Goal: Use online tool/utility: Utilize a website feature to perform a specific function

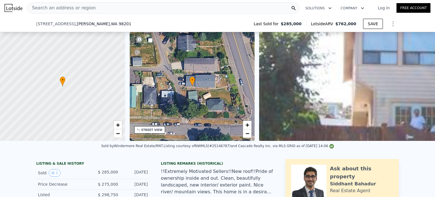
scroll to position [114, 0]
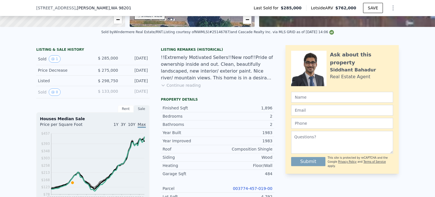
click at [245, 191] on link "003774-457-019-00" at bounding box center [253, 188] width 40 height 5
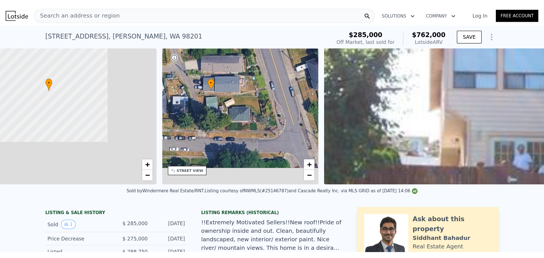
scroll to position [0, 333]
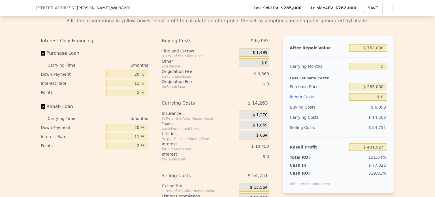
scroll to position [927, 0]
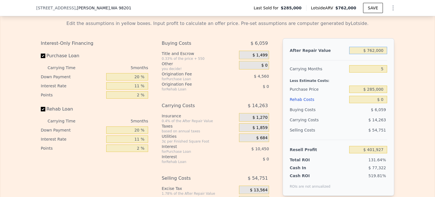
drag, startPoint x: 363, startPoint y: 50, endPoint x: 391, endPoint y: 50, distance: 28.0
click at [391, 50] on div "After Repair Value $ 762,000 Carrying Months 5 Less Estimate Costs: Purchase Pr…" at bounding box center [339, 116] width 112 height 157
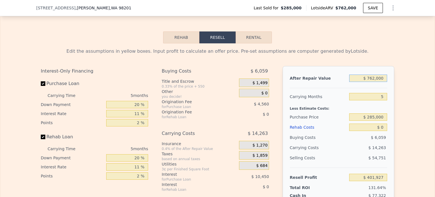
scroll to position [901, 0]
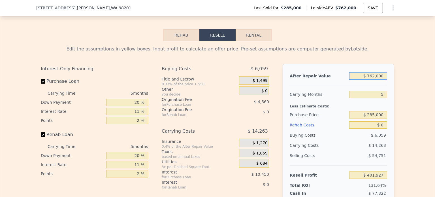
click at [179, 38] on button "Rehab" at bounding box center [181, 35] width 36 height 12
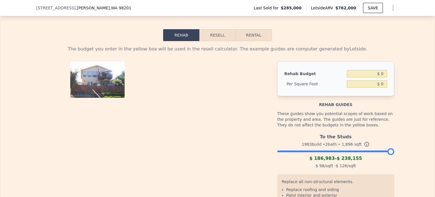
click at [201, 37] on button "Resell" at bounding box center [217, 35] width 36 height 12
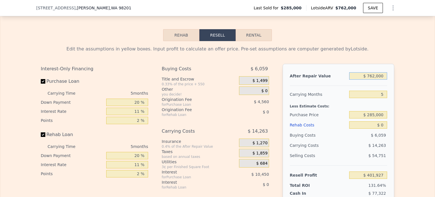
drag, startPoint x: 357, startPoint y: 76, endPoint x: 454, endPoint y: 77, distance: 97.7
click at [435, 77] on html "Search an address or region Solutions Company Open main menu Log In Free Accoun…" at bounding box center [217, 98] width 435 height 197
type input "$ 6,785"
type input "-$ 298,312"
type input "$ 678"
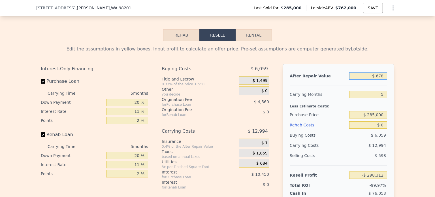
type input "-$ 303,973"
type input "$ 67"
type input "-$ 304,540"
type input "$ 675,000"
type input "$ 321,260"
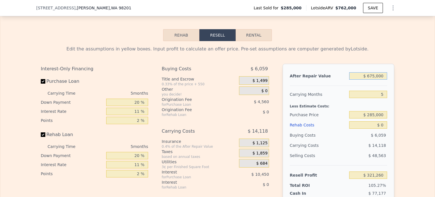
type input "$ 675,000"
drag, startPoint x: 130, startPoint y: 104, endPoint x: 140, endPoint y: 105, distance: 10.5
click at [140, 105] on input "20 %" at bounding box center [127, 102] width 42 height 7
click at [149, 104] on div "Interest-Only Financing Purchase Loan Carrying Time 5 months Down Payment 20 % …" at bounding box center [97, 158] width 112 height 188
click at [123, 101] on input "20 %" at bounding box center [127, 102] width 42 height 7
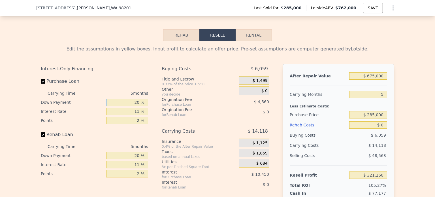
drag, startPoint x: 122, startPoint y: 103, endPoint x: 150, endPoint y: 105, distance: 27.8
click at [150, 105] on div "Interest-Only Financing Purchase Loan Carrying Time 5 months Down Payment 20 % …" at bounding box center [97, 158] width 112 height 188
type input "0 %"
type input "$ 317,505"
type input "0 %"
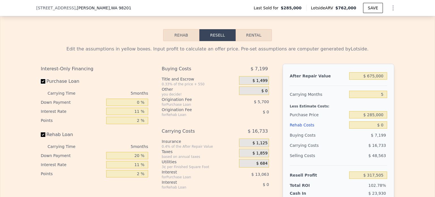
click at [41, 80] on input "Purchase Loan" at bounding box center [43, 81] width 5 height 5
checkbox input "false"
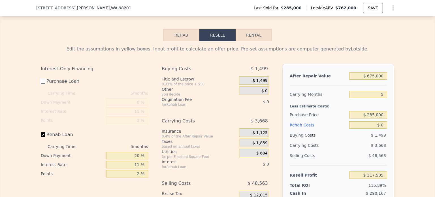
type input "$ 336,270"
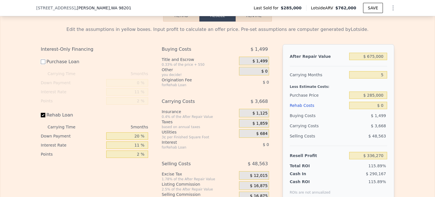
scroll to position [923, 0]
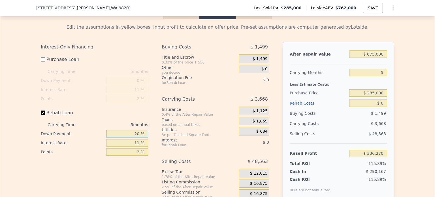
click at [128, 134] on input "20 %" at bounding box center [127, 133] width 42 height 7
click at [41, 113] on input "Rehab Loan" at bounding box center [43, 112] width 5 height 5
checkbox input "false"
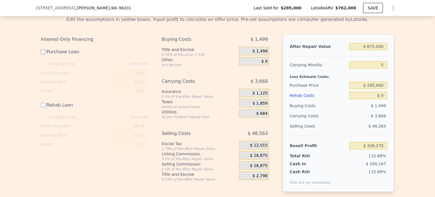
scroll to position [938, 0]
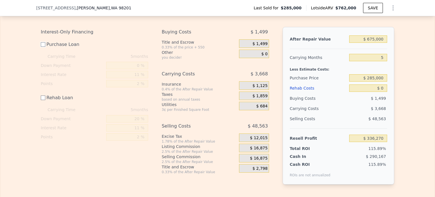
click at [41, 45] on input "Purchase Loan" at bounding box center [43, 44] width 5 height 5
checkbox input "true"
type input "$ 317,505"
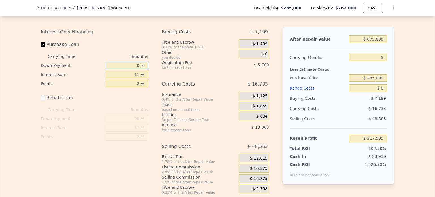
drag, startPoint x: 133, startPoint y: 67, endPoint x: 194, endPoint y: 73, distance: 61.8
click at [194, 73] on div "Interest-Only Financing Purchase Loan Carrying Time 5 months Down Payment 0 % I…" at bounding box center [217, 111] width 353 height 168
type input "433.2 %"
click at [138, 78] on input "433.2 %" at bounding box center [127, 74] width 42 height 7
type input "-$ 183,855"
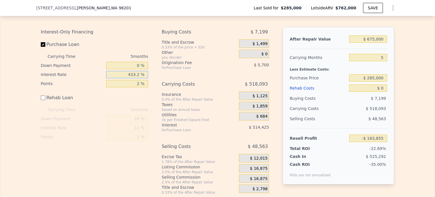
click at [138, 76] on input "433.2 %" at bounding box center [127, 74] width 42 height 7
type input "43 %"
type input "$ 279,505"
type input "4 %"
type input "$ 325,820"
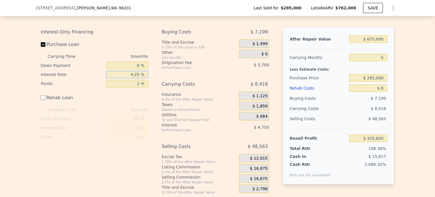
type input "4.25 %"
type input "$ 325,525"
type input "0 %"
type input "$ 331,225"
type input "0 %"
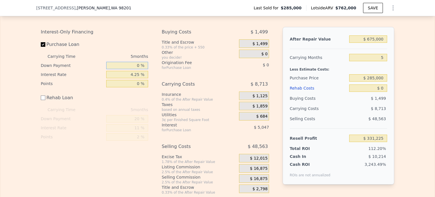
click at [134, 64] on input "0 %" at bounding box center [127, 65] width 42 height 7
drag, startPoint x: 134, startPoint y: 64, endPoint x: 161, endPoint y: 68, distance: 27.4
click at [161, 68] on div "Interest-Only Financing Purchase Loan Carrying Time 5 months Down Payment 0 % I…" at bounding box center [217, 111] width 353 height 168
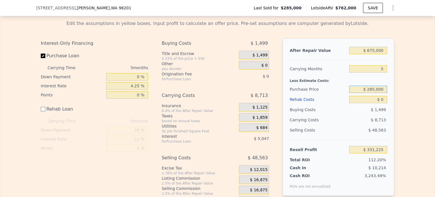
drag, startPoint x: 355, startPoint y: 91, endPoint x: 430, endPoint y: 82, distance: 75.0
click at [430, 82] on div "Edit the assumptions in yellow boxes. Input profit to calculate an offer price.…" at bounding box center [217, 111] width 434 height 190
type input "$ 380,000"
type input "$ 234,224"
drag, startPoint x: 250, startPoint y: 56, endPoint x: 264, endPoint y: 55, distance: 14.0
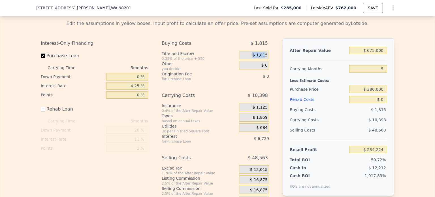
click at [264, 55] on div "$ 1,815" at bounding box center [254, 55] width 30 height 8
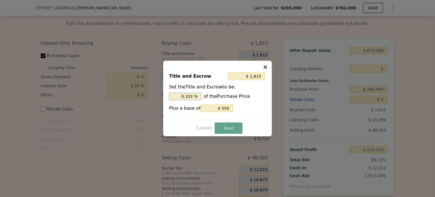
drag, startPoint x: 179, startPoint y: 97, endPoint x: 225, endPoint y: 95, distance: 45.6
click at [225, 95] on div "0.333 % of the Purchase Price" at bounding box center [217, 96] width 97 height 7
type input ". %"
type input "$ 2,450"
type input "0.5 %"
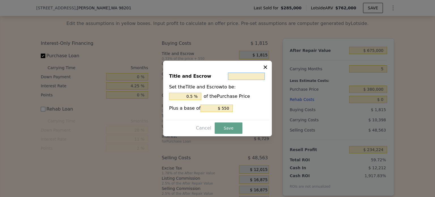
type input "$ 4"
type input "0.001 %"
type input "$ 40"
type input "0.011 %"
type input "$ 400"
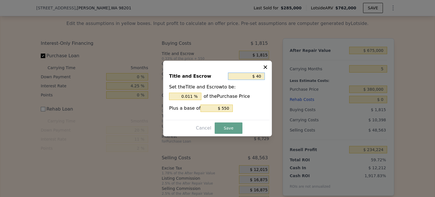
type input "0.105 %"
type input "$ 4,000"
type input "1.053 %"
type input "$ 4,000"
click at [228, 129] on button "Save" at bounding box center [229, 127] width 28 height 11
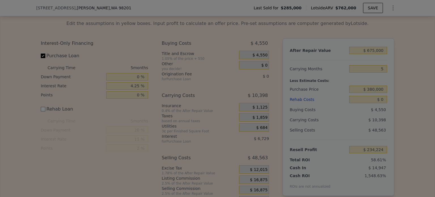
type input "$ 231,489"
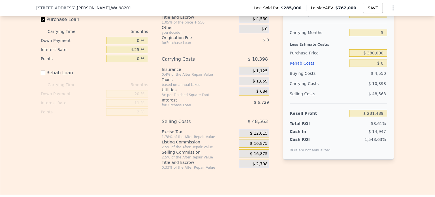
scroll to position [930, 0]
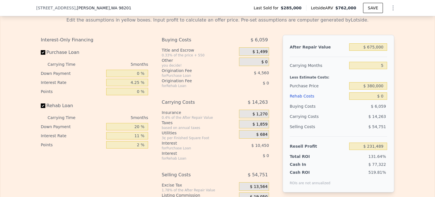
checkbox input "true"
type input "$ 762,000"
type input "$ 401,927"
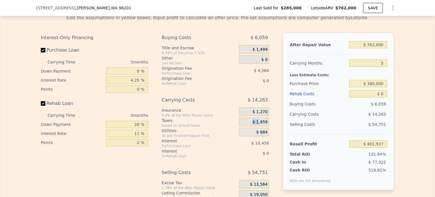
drag, startPoint x: 244, startPoint y: 121, endPoint x: 258, endPoint y: 122, distance: 14.2
click at [258, 122] on div "$ 1,859" at bounding box center [254, 122] width 30 height 8
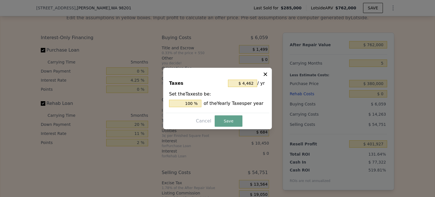
click at [259, 122] on div "Cancel Save" at bounding box center [218, 120] width 104 height 11
click at [230, 119] on button "Save" at bounding box center [229, 120] width 28 height 11
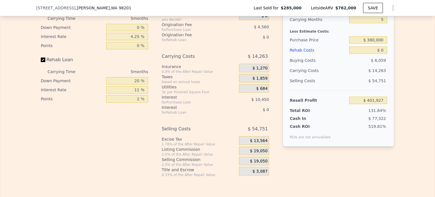
scroll to position [1026, 0]
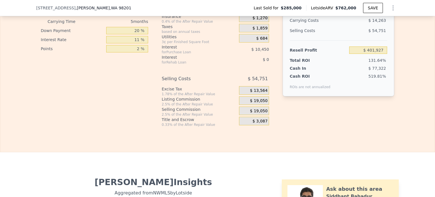
click at [240, 102] on div "$ 19,050" at bounding box center [254, 100] width 30 height 8
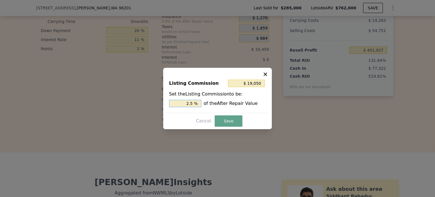
drag, startPoint x: 186, startPoint y: 101, endPoint x: 228, endPoint y: 112, distance: 44.0
click at [228, 112] on div "Listing Commission $ 19,050 Set the Listing Commission to be: 2.5 % of the Afte…" at bounding box center [218, 94] width 104 height 38
click at [266, 73] on icon at bounding box center [266, 74] width 6 height 6
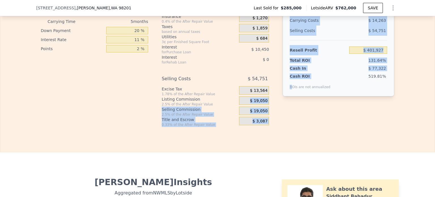
drag, startPoint x: 246, startPoint y: 99, endPoint x: 291, endPoint y: 102, distance: 45.1
click at [291, 102] on div "Interest-Only Financing Purchase Loan Carrying Time 5 months Down Payment 0 % I…" at bounding box center [217, 33] width 353 height 188
click at [291, 102] on div "After Repair Value $ 762,000 Carrying Months 5 Less Estimate Costs: Purchase Pr…" at bounding box center [339, 28] width 112 height 179
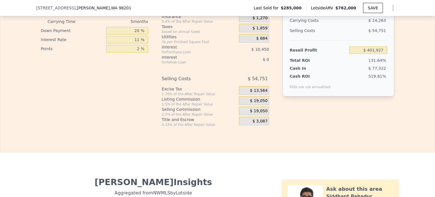
click at [265, 101] on div "$ 19,050" at bounding box center [254, 100] width 30 height 8
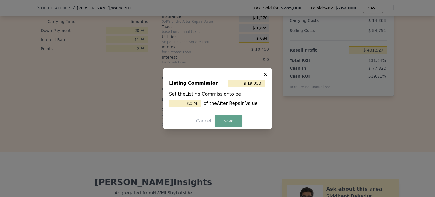
drag, startPoint x: 246, startPoint y: 82, endPoint x: 325, endPoint y: 66, distance: 81.0
click at [325, 66] on div "​ Listing Commission $ 19,050 Set the Listing Commission to be: 2.5 % of the Af…" at bounding box center [217, 98] width 435 height 197
type input "$ 2"
type input "0.000 %"
type input "$ 25"
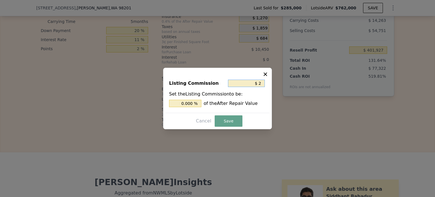
type input "0.003 %"
type input "$ 250"
type input "0.033 %"
type input "$ 2,500"
type input "0.328 %"
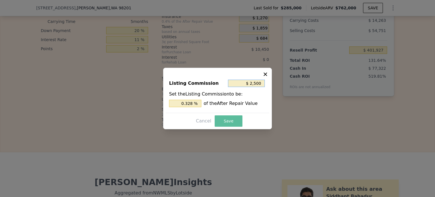
type input "$ 2,500"
click at [229, 122] on button "Save" at bounding box center [229, 120] width 28 height 11
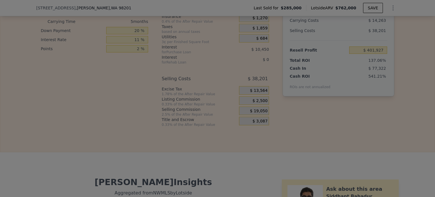
type input "$ 418,477"
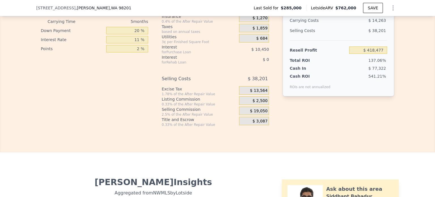
click at [253, 109] on span "$ 19,050" at bounding box center [259, 110] width 18 height 5
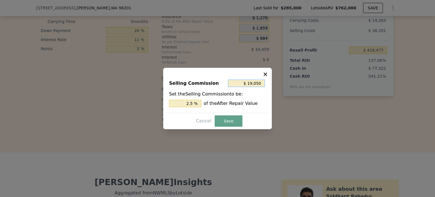
drag, startPoint x: 248, startPoint y: 83, endPoint x: 336, endPoint y: 82, distance: 87.2
click at [336, 82] on div "​ Selling Commission $ 19,050 Set the Selling Commission to be: 2.5 % of the Af…" at bounding box center [217, 98] width 435 height 197
type input "$ 1,905"
type input "0.25 %"
type input "$ 190"
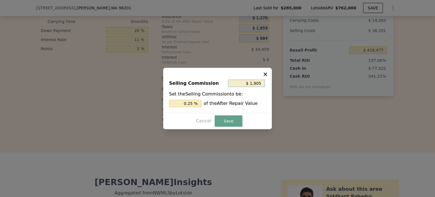
type input "0.025 %"
type input "$ 19"
type input "0.002 %"
type input "$ 1"
type input "0.000 %"
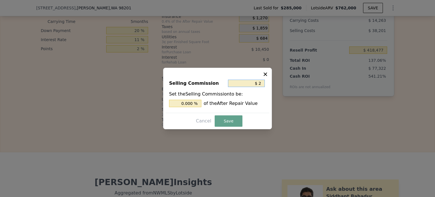
type input "$ 25"
type input "0.003 %"
type input "$ 250"
type input "0.033 %"
type input "$ 2,500"
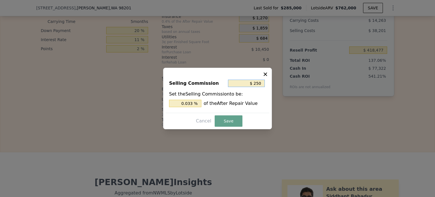
type input "0.328 %"
type input "$ 2,500"
click at [228, 123] on button "Save" at bounding box center [229, 120] width 28 height 11
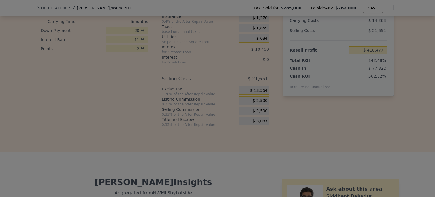
type input "$ 435,027"
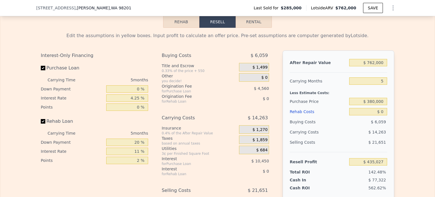
scroll to position [917, 0]
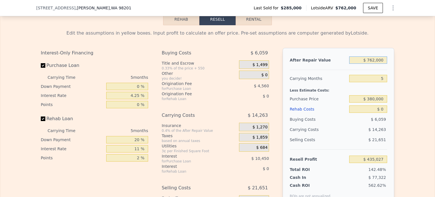
drag, startPoint x: 356, startPoint y: 61, endPoint x: 435, endPoint y: 53, distance: 79.4
click at [435, 53] on div "Search an address or region Solutions Company Open main menu Log In Free Accoun…" at bounding box center [217, 98] width 435 height 197
type input "$ 675"
type input "-$ 303,946"
type input "$ 67,500"
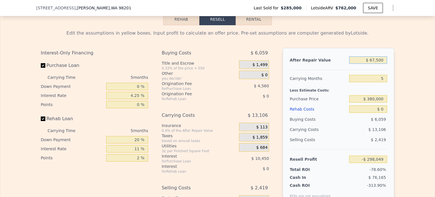
type input "-$ 239,084"
type input "$ 675,000"
type input "$ 350,580"
type input "$ 675,000"
type input "$ 250,259"
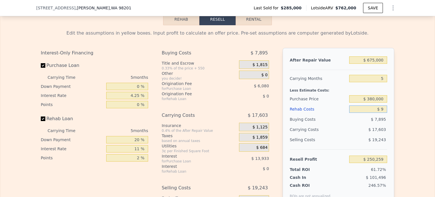
type input "$ 95"
type input "$ 250,157"
type input "$ 950"
type input "$ 249,259"
type input "$ 9,500"
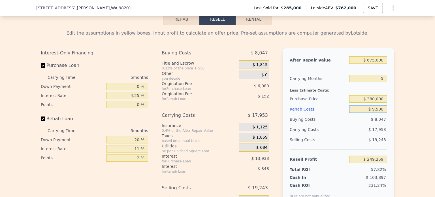
type input "$ 240,257"
type input "$ 95,000"
type input "$ 150,254"
type input "$ 95,000"
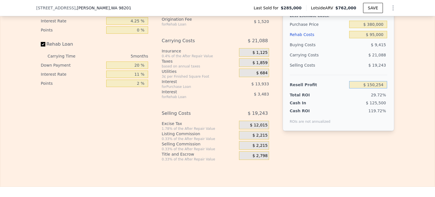
scroll to position [996, 0]
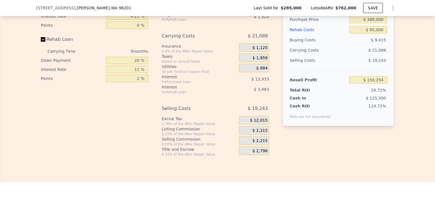
click at [413, 99] on div "Edit the assumptions in yellow boxes. Input profit to calculate an offer price.…" at bounding box center [217, 51] width 434 height 211
drag, startPoint x: 120, startPoint y: 60, endPoint x: 178, endPoint y: 62, distance: 57.8
click at [178, 62] on div "Interest-Only Financing Purchase Loan Carrying Time 5 months Down Payment 0 % I…" at bounding box center [217, 63] width 353 height 188
click at [41, 40] on input "Rehab Loan" at bounding box center [43, 39] width 5 height 5
checkbox input "false"
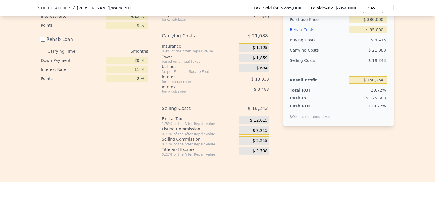
type input "$ 155,259"
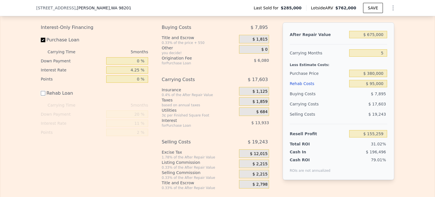
scroll to position [947, 0]
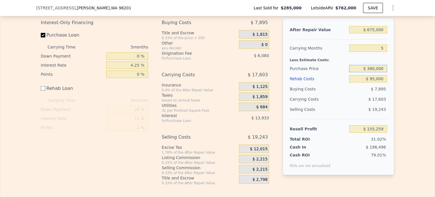
drag, startPoint x: 361, startPoint y: 69, endPoint x: 410, endPoint y: 71, distance: 49.6
click at [410, 71] on div "Edit the assumptions in yellow boxes. Input profit to calculate an offer price.…" at bounding box center [217, 90] width 434 height 190
drag, startPoint x: 362, startPoint y: 81, endPoint x: 435, endPoint y: 82, distance: 72.8
click at [435, 82] on div "Search an address or region Solutions Company Open main menu Log In Free Accoun…" at bounding box center [217, 98] width 435 height 197
type input "$ 200"
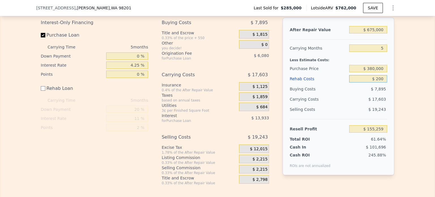
type input "$ 250,059"
type input "$ 20,000"
type input "$ 230,259"
type input "$ 200,000"
type input "$ 50,259"
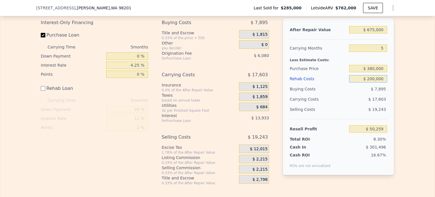
type input "$ 200,000"
click at [414, 84] on div "Edit the assumptions in yellow boxes. Input profit to calculate an offer price.…" at bounding box center [217, 90] width 434 height 190
click at [362, 126] on input "$ 50,259" at bounding box center [368, 128] width 38 height 7
click at [407, 114] on div "Edit the assumptions in yellow boxes. Input profit to calculate an offer price.…" at bounding box center [217, 90] width 434 height 190
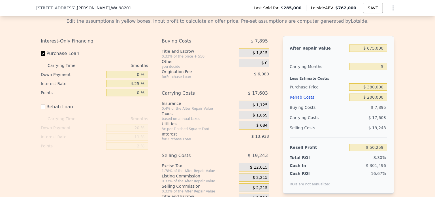
scroll to position [941, 0]
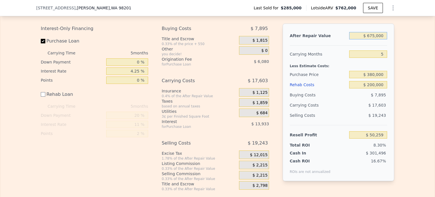
drag, startPoint x: 363, startPoint y: 35, endPoint x: 435, endPoint y: 23, distance: 72.8
click at [435, 23] on div "Search an address or region Solutions Company Open main menu Log In Free Accoun…" at bounding box center [217, 98] width 435 height 197
type input "$ 7,250,000"
type input "$ 6,432,229"
type input "$ 725,000"
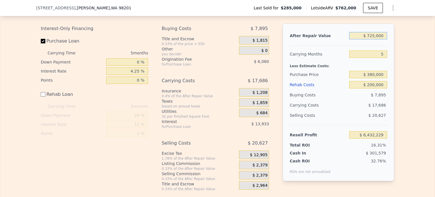
type input "$ 98,792"
drag, startPoint x: 360, startPoint y: 39, endPoint x: 427, endPoint y: 26, distance: 68.6
click at [427, 26] on div "Edit the assumptions in yellow boxes. Input profit to calculate an offer price.…" at bounding box center [217, 96] width 434 height 190
type input "$ 7,000"
type input "-$ 598,129"
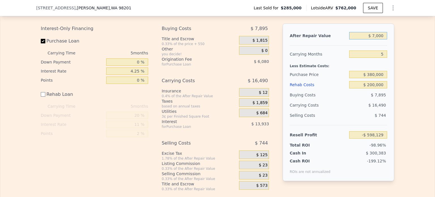
type input "$ 70,000"
type input "-$ 536,979"
type input "$ 700,000"
type input "$ 74,525"
type input "$ 700,000"
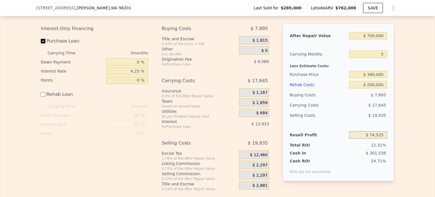
scroll to position [0, 0]
